Goal: Information Seeking & Learning: Find specific fact

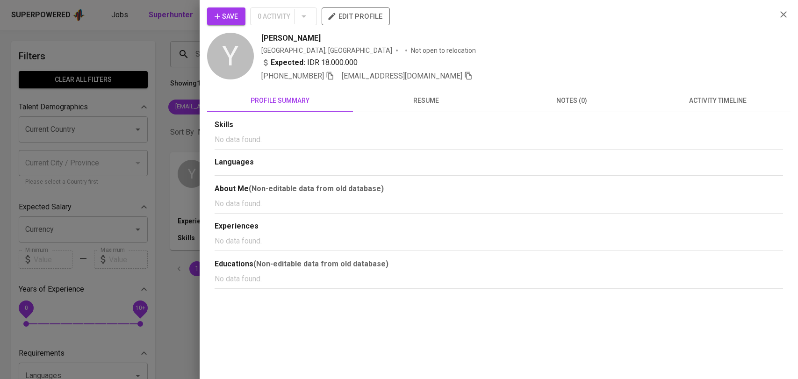
click at [177, 70] on div at bounding box center [399, 189] width 798 height 379
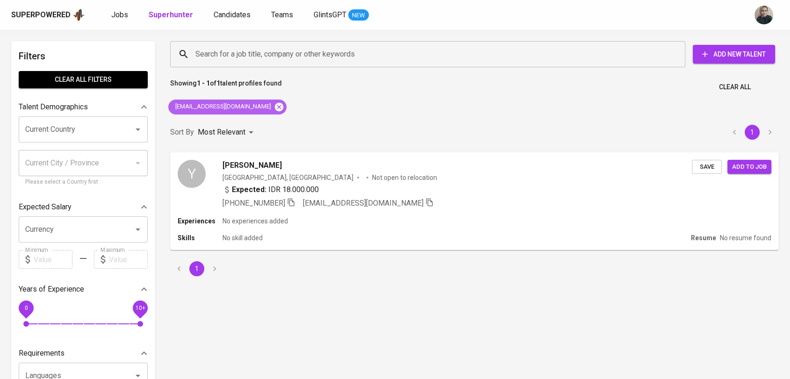
click at [275, 104] on icon at bounding box center [279, 106] width 8 height 8
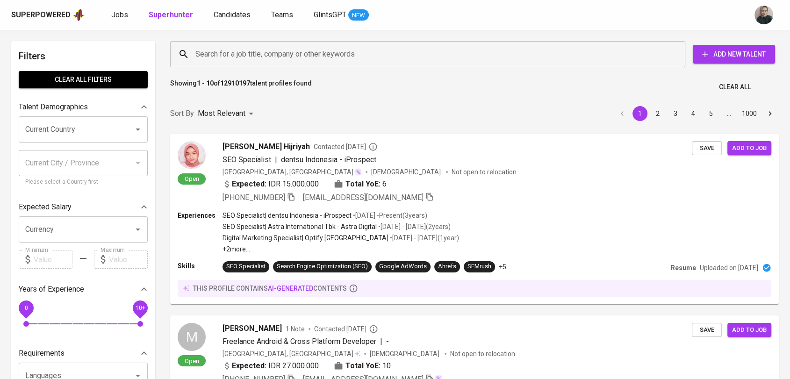
click at [262, 58] on input "Search for a job title, company or other keywords" at bounding box center [430, 54] width 474 height 18
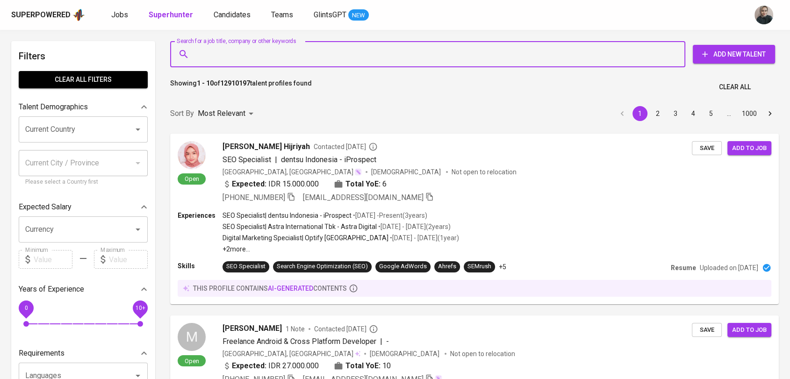
paste input "[PERSON_NAME] Avatara"
type input "[PERSON_NAME] Avatara"
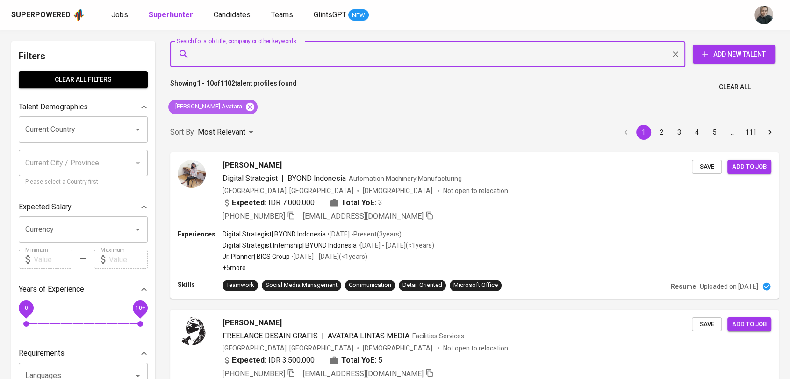
click at [245, 103] on icon at bounding box center [250, 107] width 10 height 10
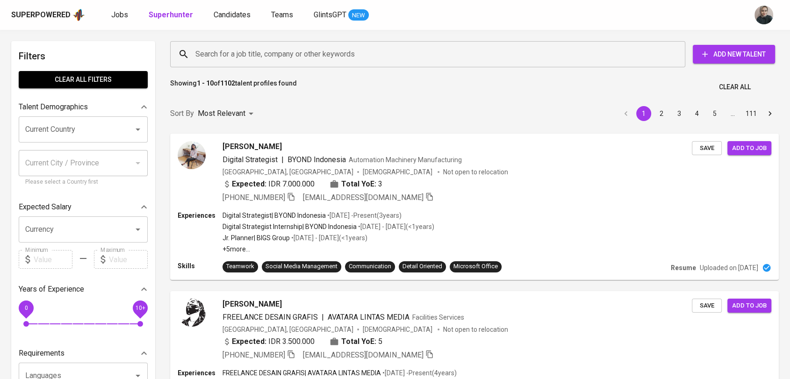
click at [251, 55] on input "Search for a job title, company or other keywords" at bounding box center [430, 54] width 474 height 18
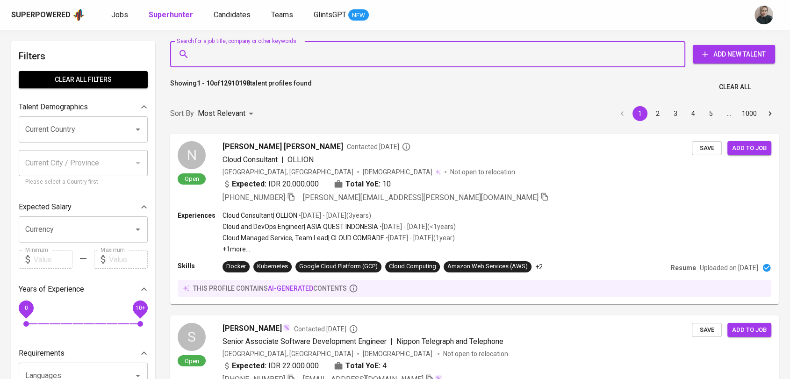
click at [256, 55] on input "Search for a job title, company or other keywords" at bounding box center [430, 54] width 474 height 18
paste input "[EMAIL_ADDRESS][DOMAIN_NAME]"
type input "[EMAIL_ADDRESS][DOMAIN_NAME]"
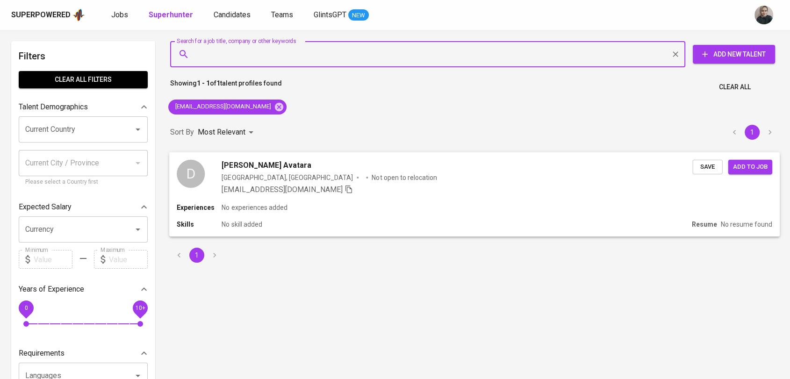
click at [252, 177] on div "[GEOGRAPHIC_DATA], [GEOGRAPHIC_DATA]" at bounding box center [287, 177] width 131 height 9
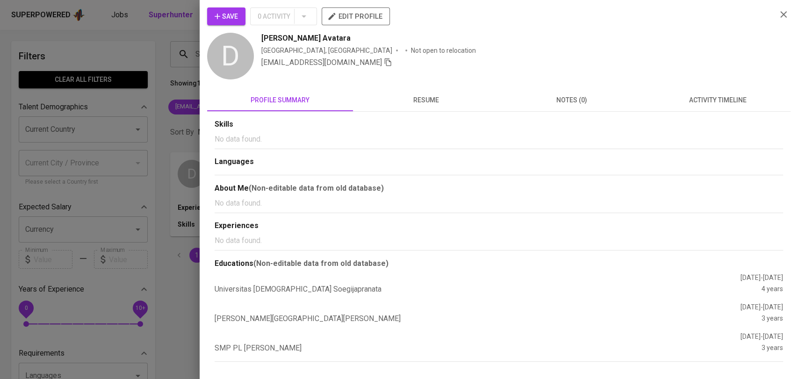
click at [419, 97] on span "resume" at bounding box center [426, 100] width 135 height 12
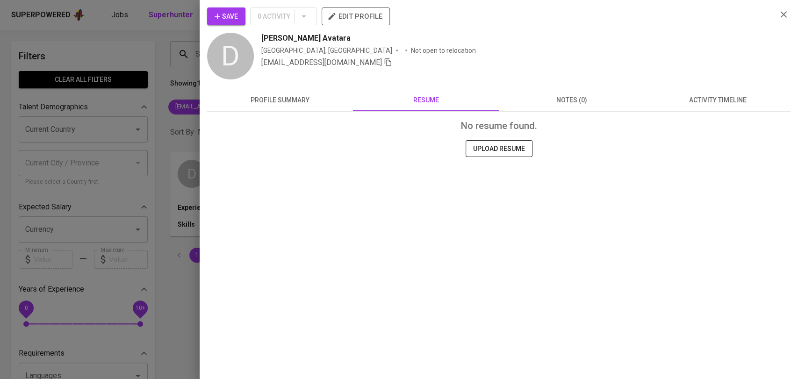
click at [300, 103] on span "profile summary" at bounding box center [280, 100] width 135 height 12
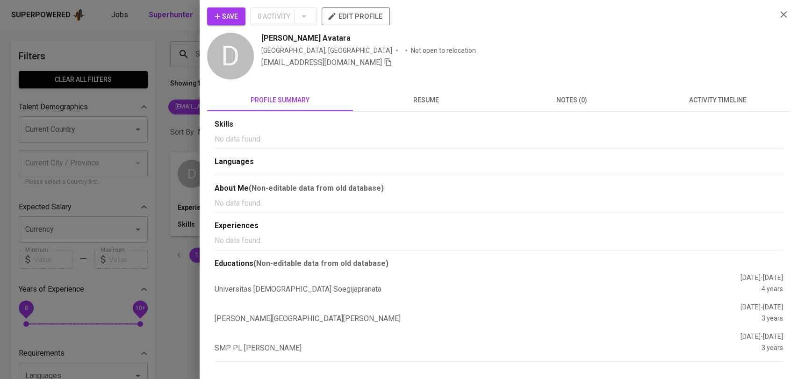
click at [153, 137] on div at bounding box center [399, 189] width 798 height 379
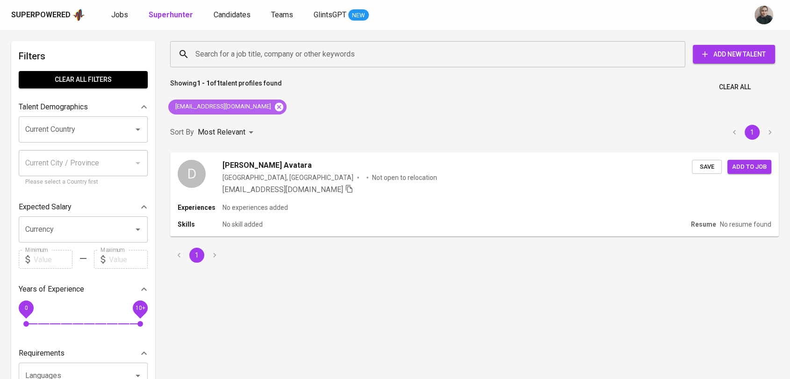
click at [274, 106] on icon at bounding box center [279, 107] width 10 height 10
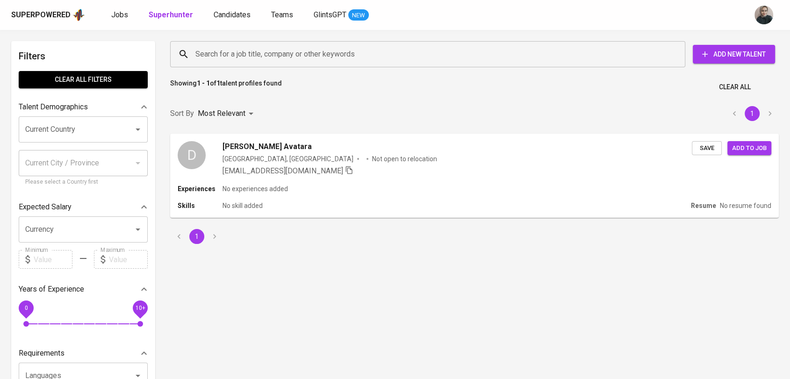
click at [256, 57] on input "Search for a job title, company or other keywords" at bounding box center [430, 54] width 474 height 18
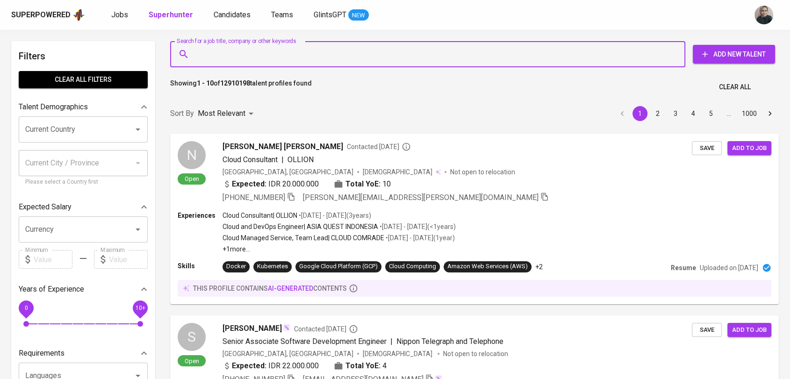
paste input "[PERSON_NAME][EMAIL_ADDRESS][DOMAIN_NAME]"
type input "[PERSON_NAME][EMAIL_ADDRESS][DOMAIN_NAME]"
